Goal: Obtain resource: Download file/media

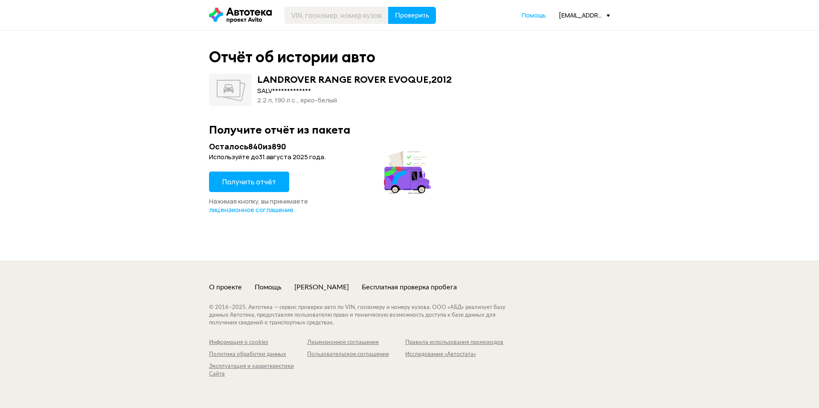
click at [261, 180] on span "Получить отчёт" at bounding box center [249, 181] width 54 height 9
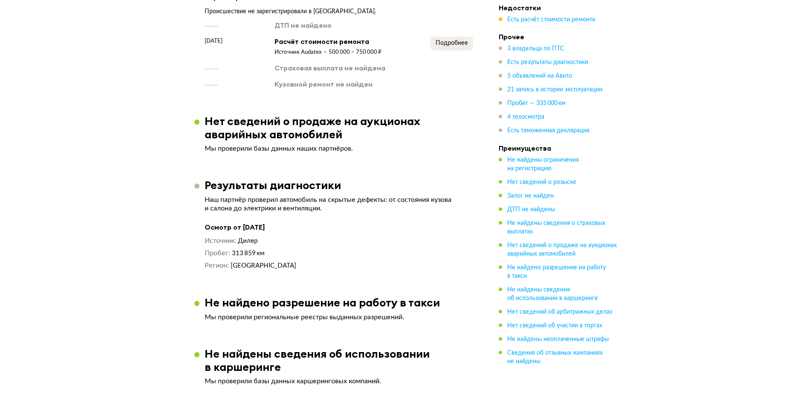
scroll to position [938, 0]
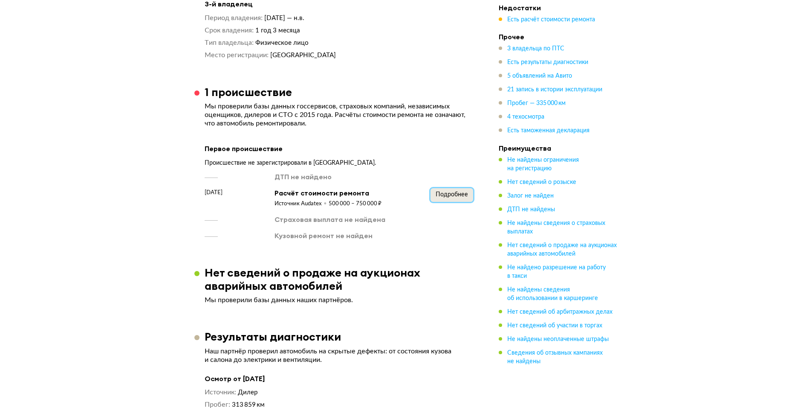
click at [456, 194] on span "Подробнее" at bounding box center [452, 194] width 32 height 6
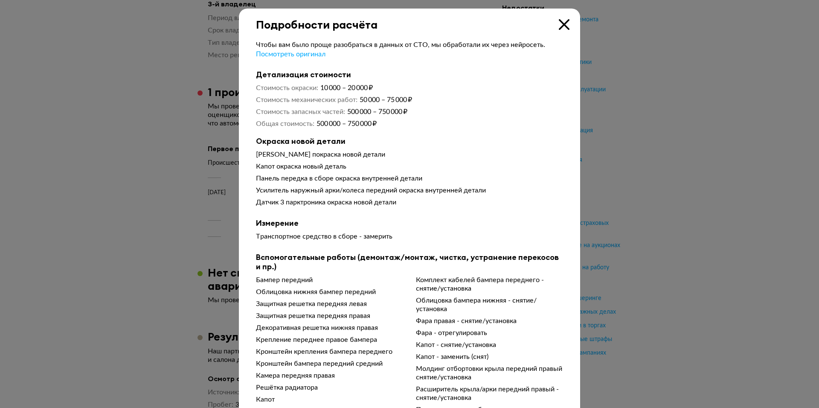
click at [563, 23] on icon at bounding box center [564, 24] width 11 height 11
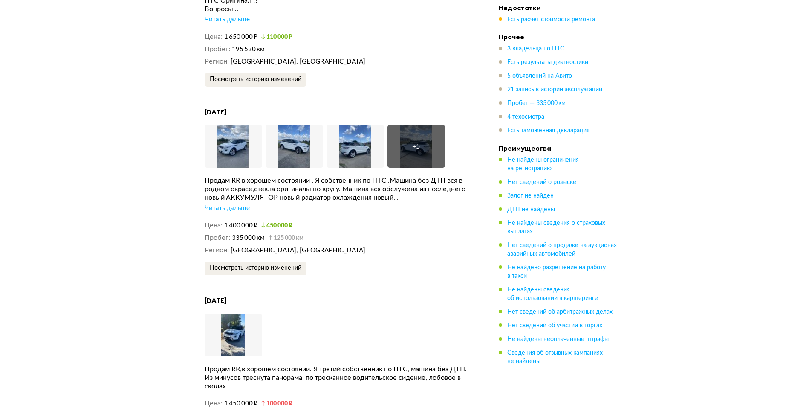
scroll to position [2218, 0]
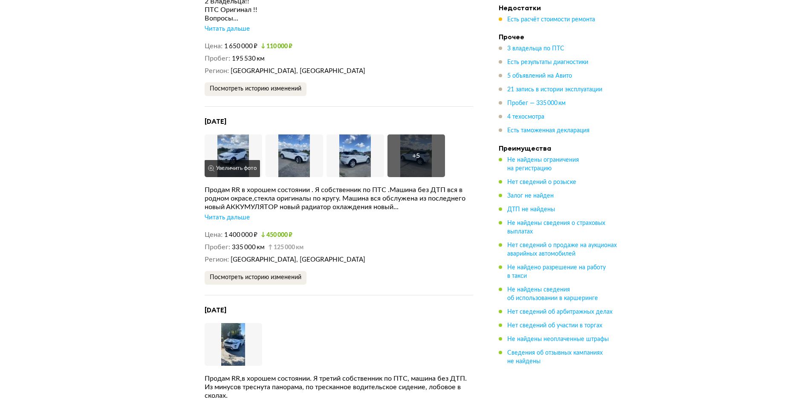
click at [232, 146] on img at bounding box center [234, 155] width 58 height 43
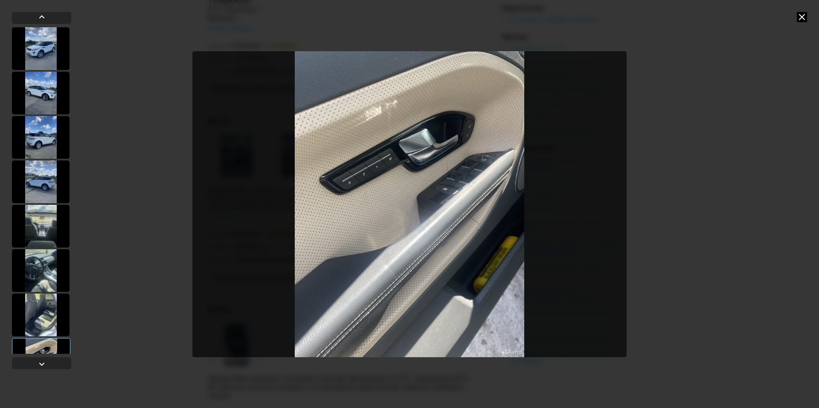
click at [807, 12] on div at bounding box center [409, 204] width 819 height 408
click at [803, 14] on icon at bounding box center [802, 17] width 10 height 10
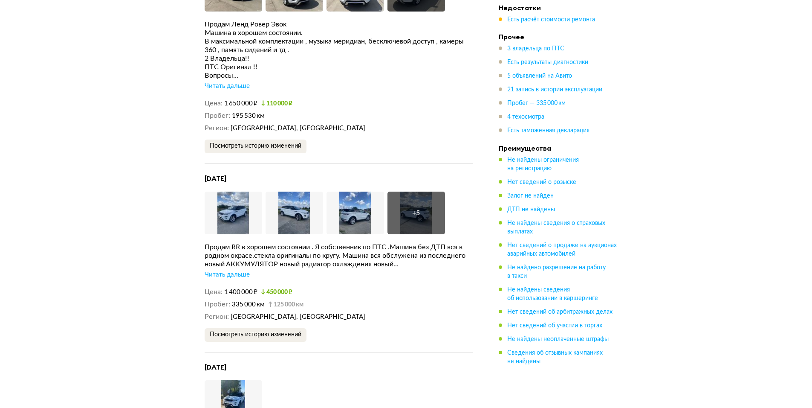
scroll to position [2047, 0]
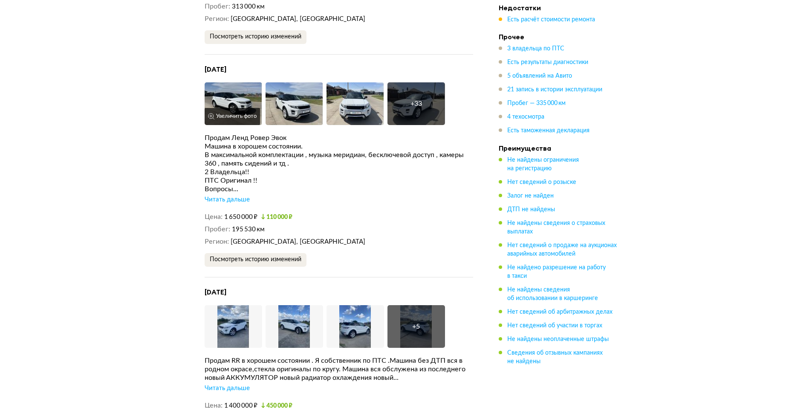
click at [230, 95] on img at bounding box center [234, 103] width 58 height 43
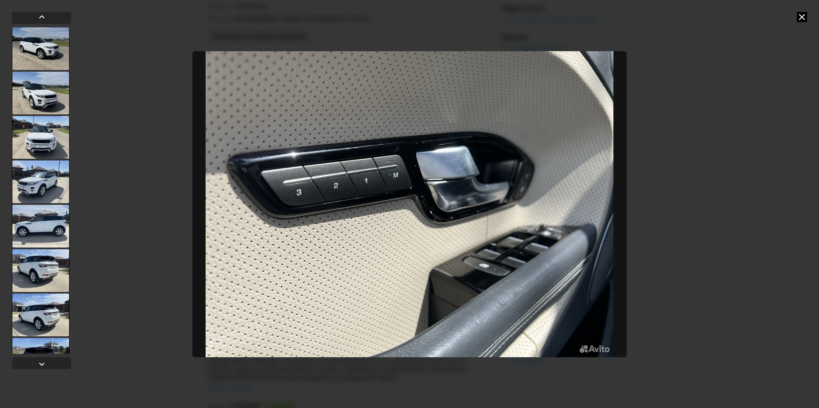
click at [798, 14] on icon at bounding box center [802, 17] width 10 height 10
